Goal: Information Seeking & Learning: Learn about a topic

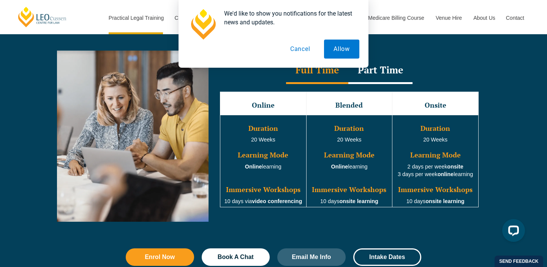
click at [301, 52] on button "Cancel" at bounding box center [300, 48] width 39 height 19
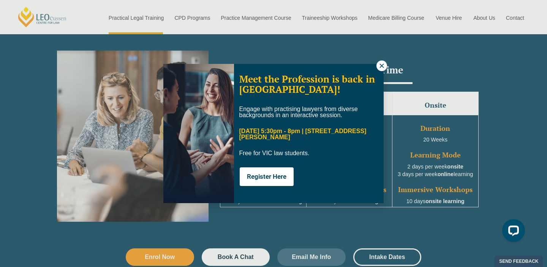
click at [382, 63] on icon at bounding box center [381, 65] width 7 height 7
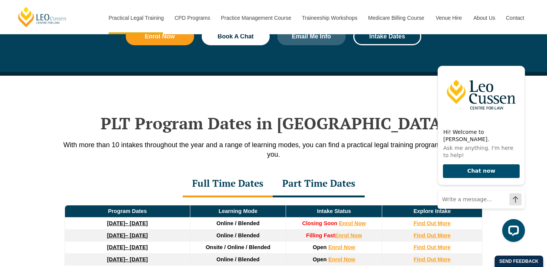
scroll to position [931, 0]
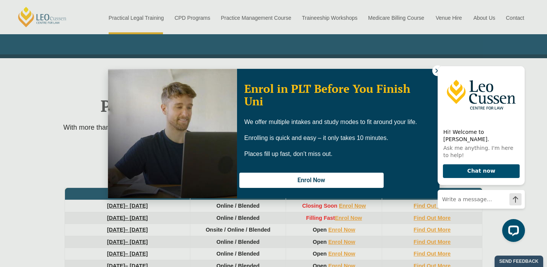
click at [435, 69] on div "Hi! Welcome to [PERSON_NAME]. Ask me anything. I'm here to help! Chat now" at bounding box center [479, 150] width 96 height 196
click at [436, 71] on div "Hi! Welcome to [PERSON_NAME]. Ask me anything. I'm here to help! Chat now" at bounding box center [479, 150] width 96 height 196
click at [436, 70] on div "Hi! Welcome to [PERSON_NAME]. Ask me anything. I'm here to help! Chat now" at bounding box center [479, 150] width 96 height 196
click at [522, 64] on icon "Hide greeting" at bounding box center [520, 59] width 9 height 9
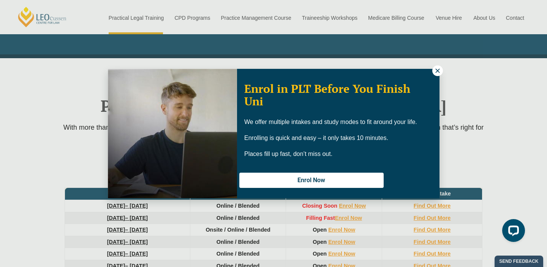
click at [437, 70] on icon at bounding box center [437, 70] width 4 height 4
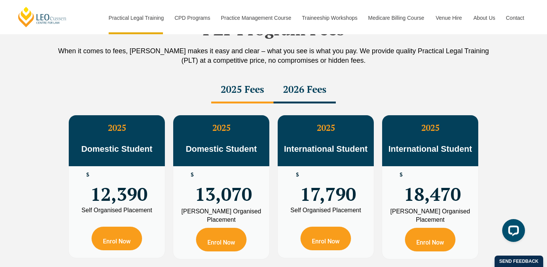
scroll to position [1346, 0]
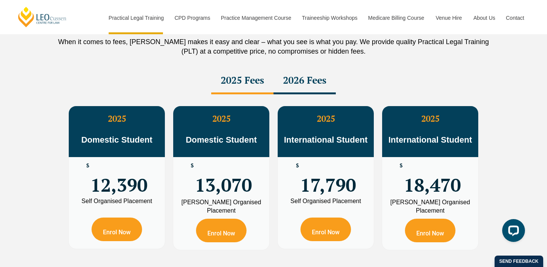
click at [303, 82] on div "2026 Fees" at bounding box center [304, 81] width 62 height 27
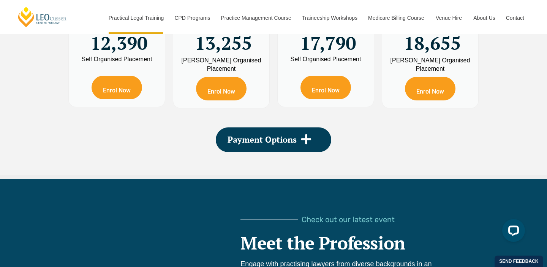
scroll to position [1497, 0]
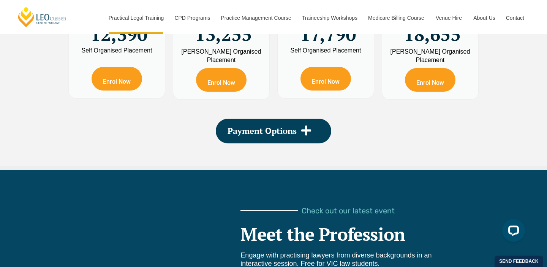
click at [292, 148] on div "PLT Program Fees When it comes to fees, [PERSON_NAME] makes it easy and clear –…" at bounding box center [273, 1] width 433 height 328
click at [294, 135] on span "Payment Options" at bounding box center [261, 130] width 69 height 8
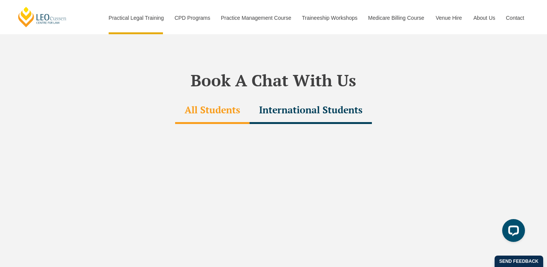
scroll to position [2441, 0]
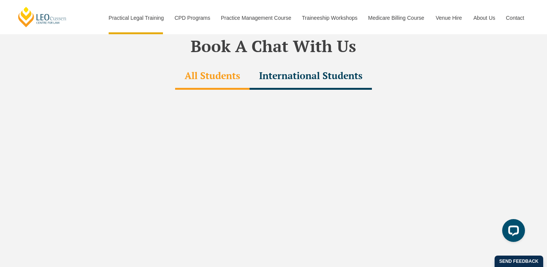
click at [302, 64] on div "International Students" at bounding box center [310, 76] width 122 height 27
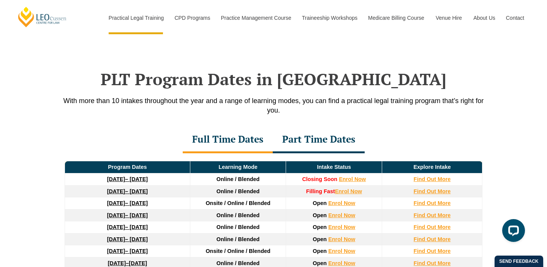
scroll to position [999, 0]
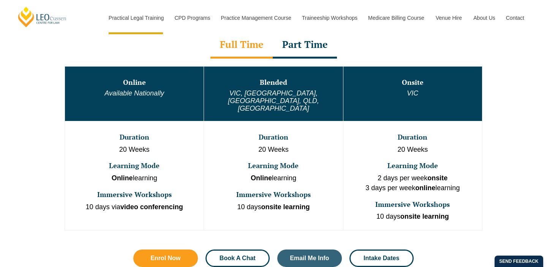
click at [245, 255] on span "Book A Chat" at bounding box center [237, 258] width 36 height 6
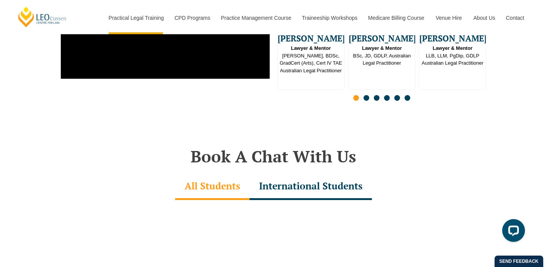
scroll to position [2155, 0]
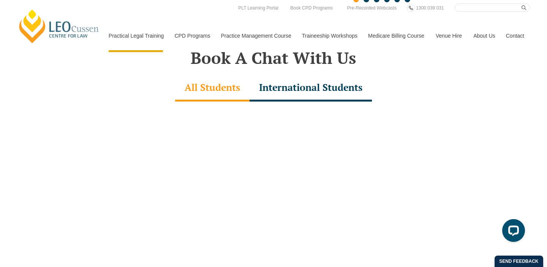
click at [310, 75] on div "International Students" at bounding box center [310, 88] width 122 height 27
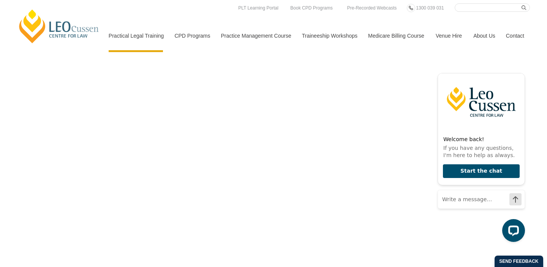
scroll to position [2244, 0]
